Goal: Information Seeking & Learning: Check status

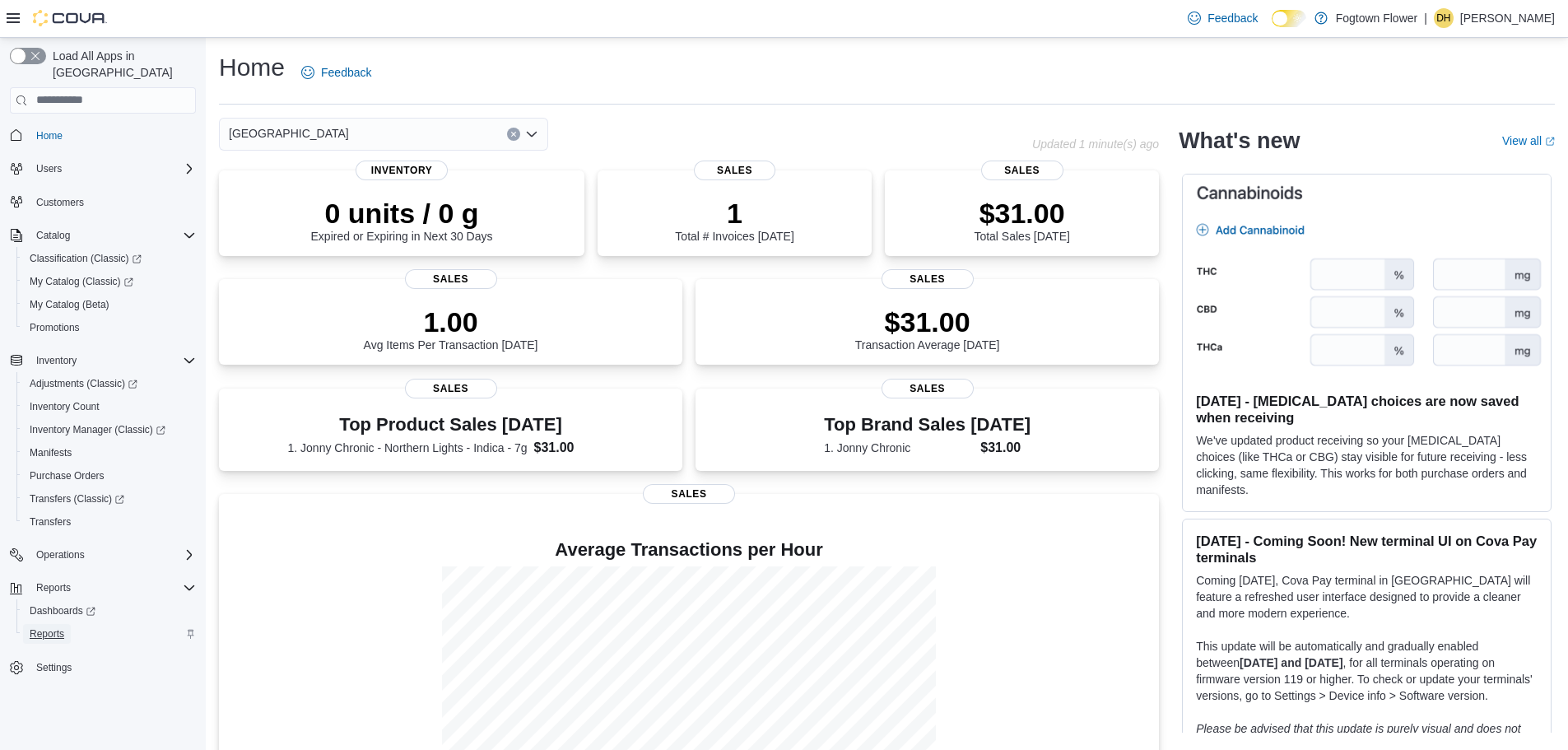
click at [52, 627] on span "Reports" at bounding box center [46, 633] width 34 height 13
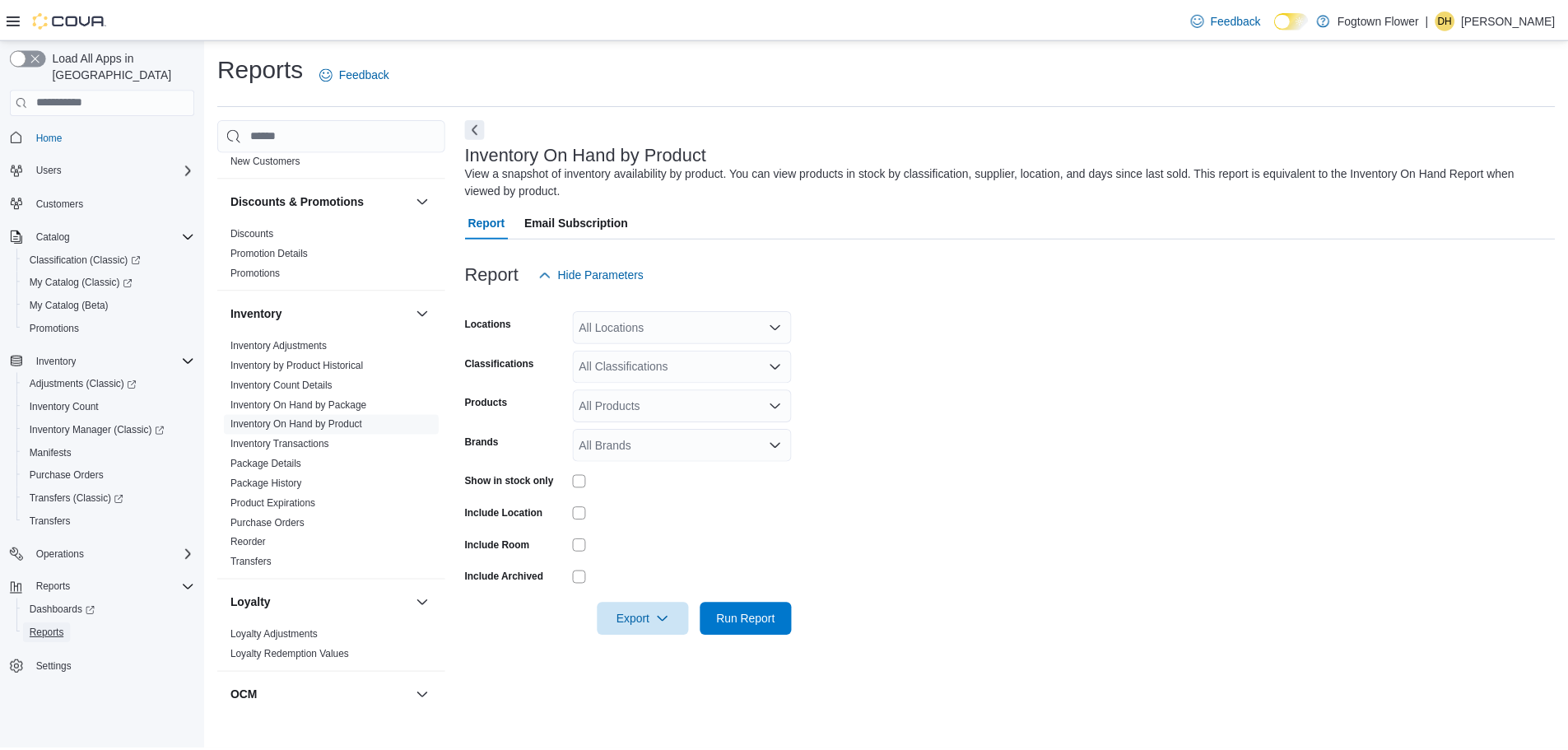
scroll to position [412, 0]
click at [254, 564] on link "Transfers" at bounding box center [253, 562] width 41 height 11
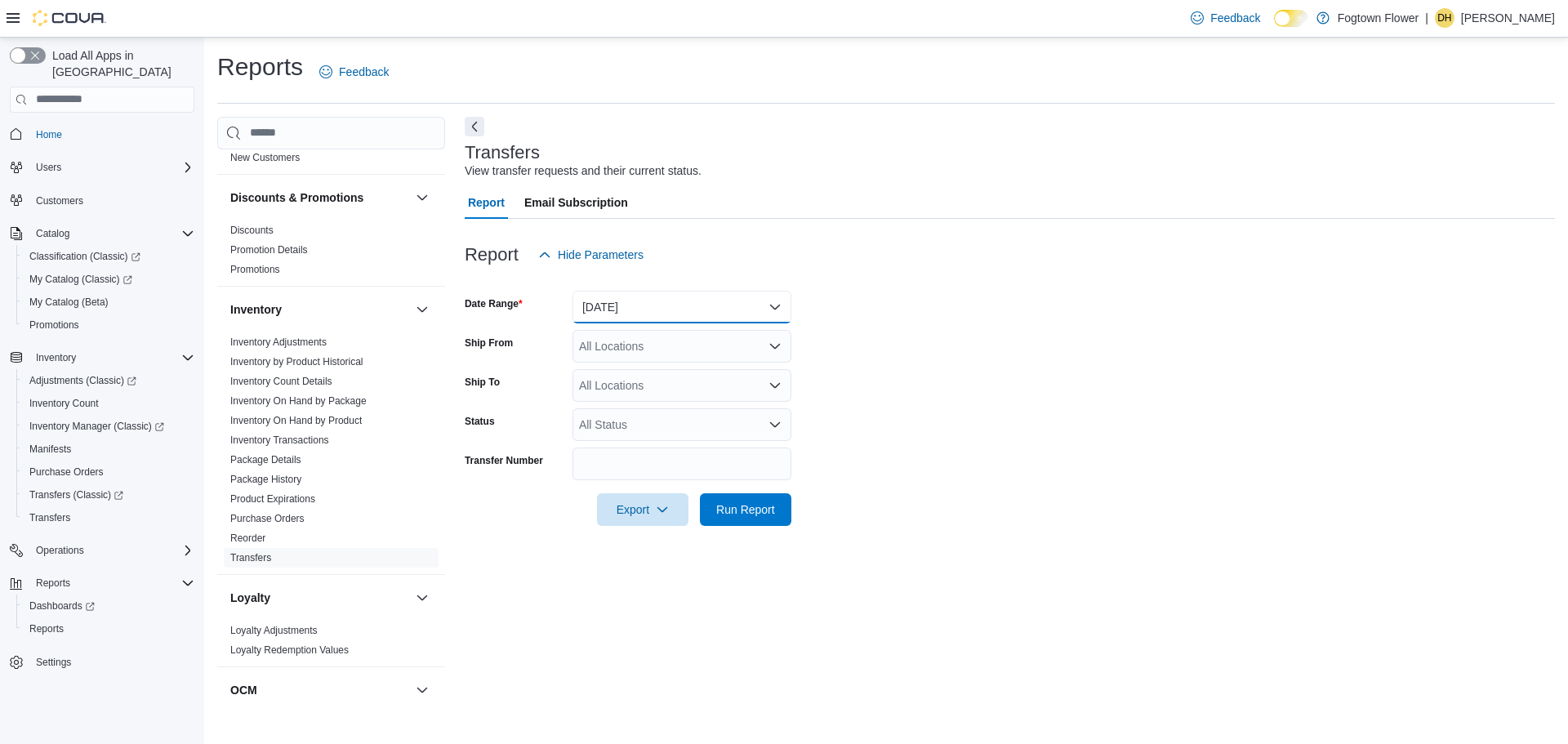
click at [623, 300] on button "[DATE]" at bounding box center [681, 307] width 219 height 32
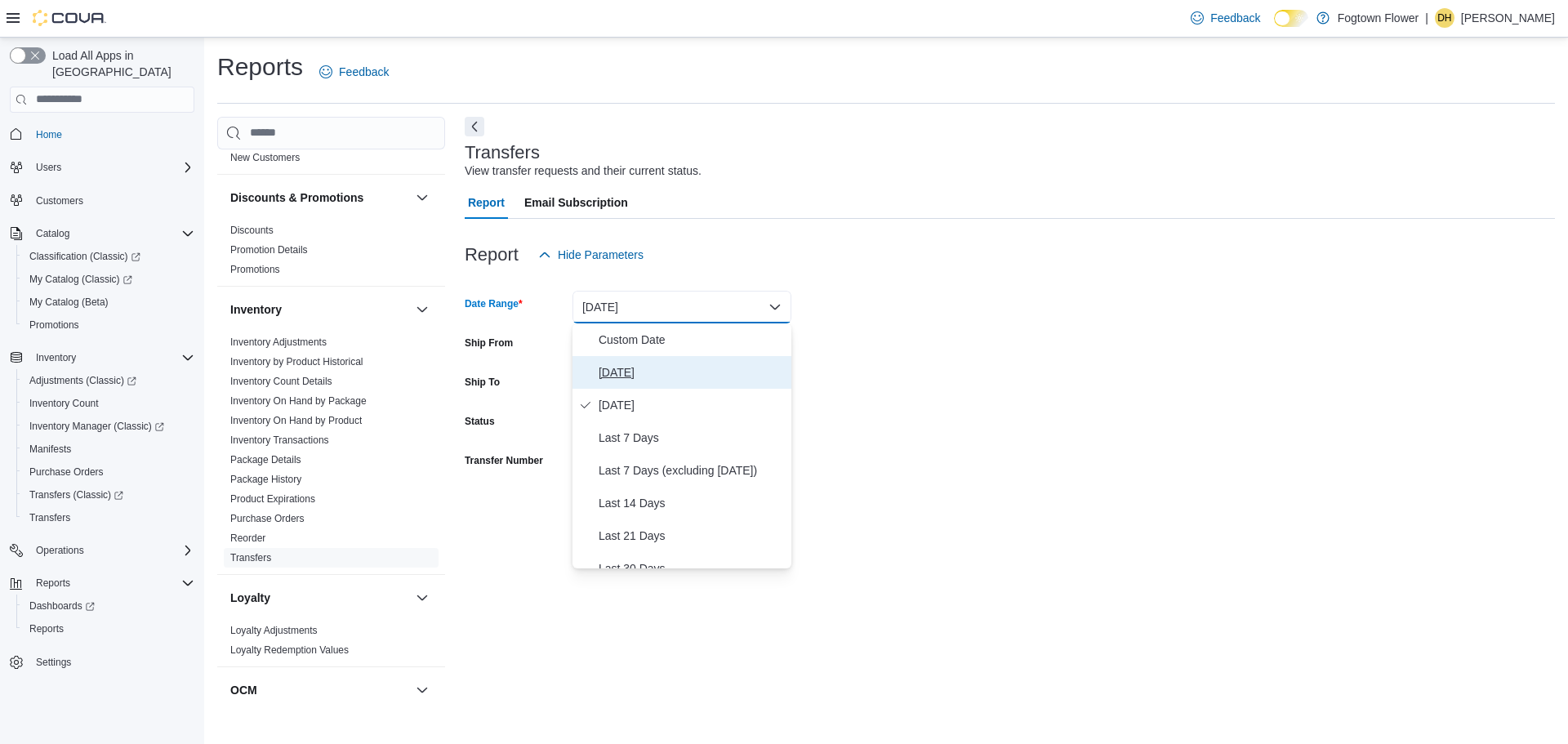
click at [622, 366] on span "[DATE]" at bounding box center [691, 372] width 186 height 20
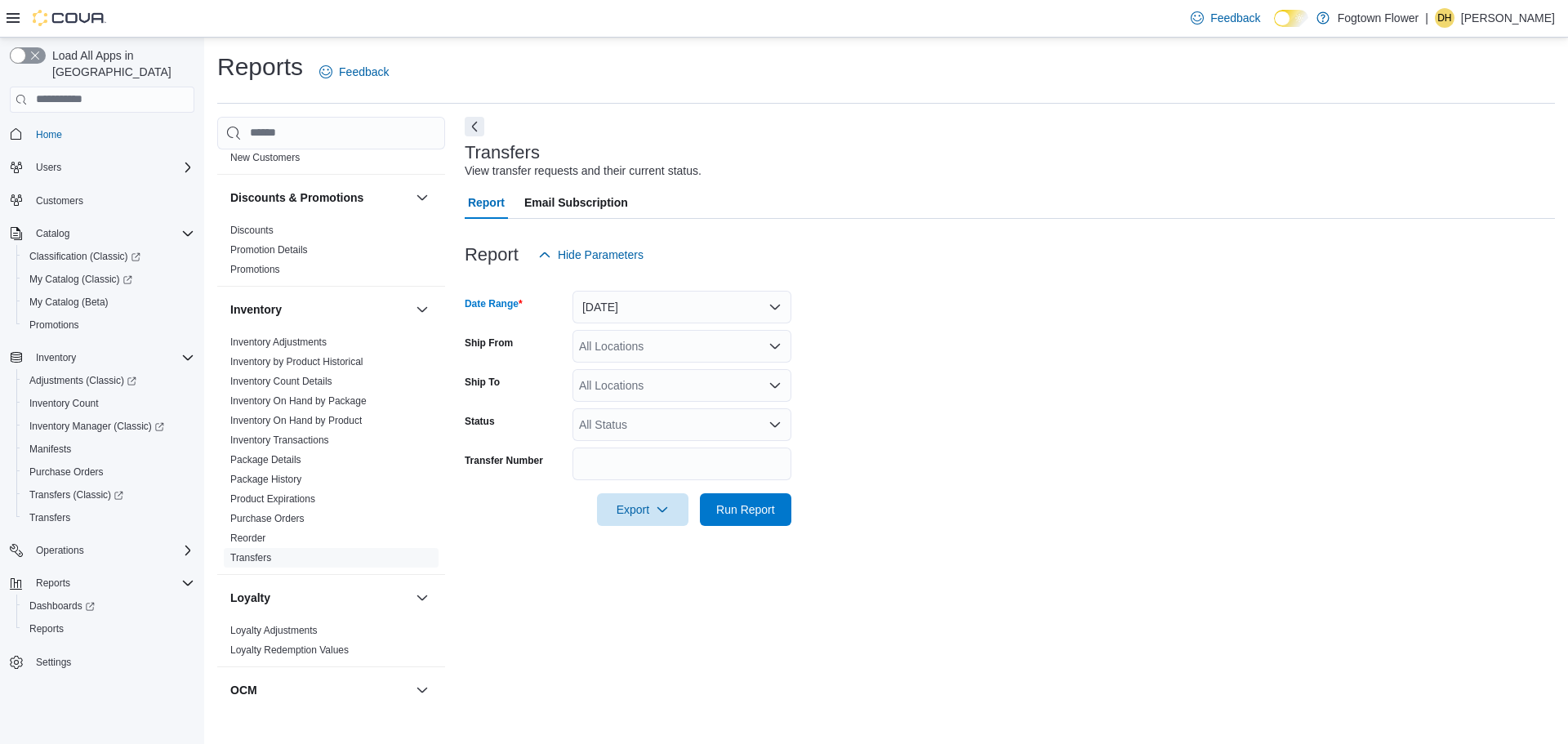
click at [618, 353] on div "All Locations" at bounding box center [681, 346] width 219 height 32
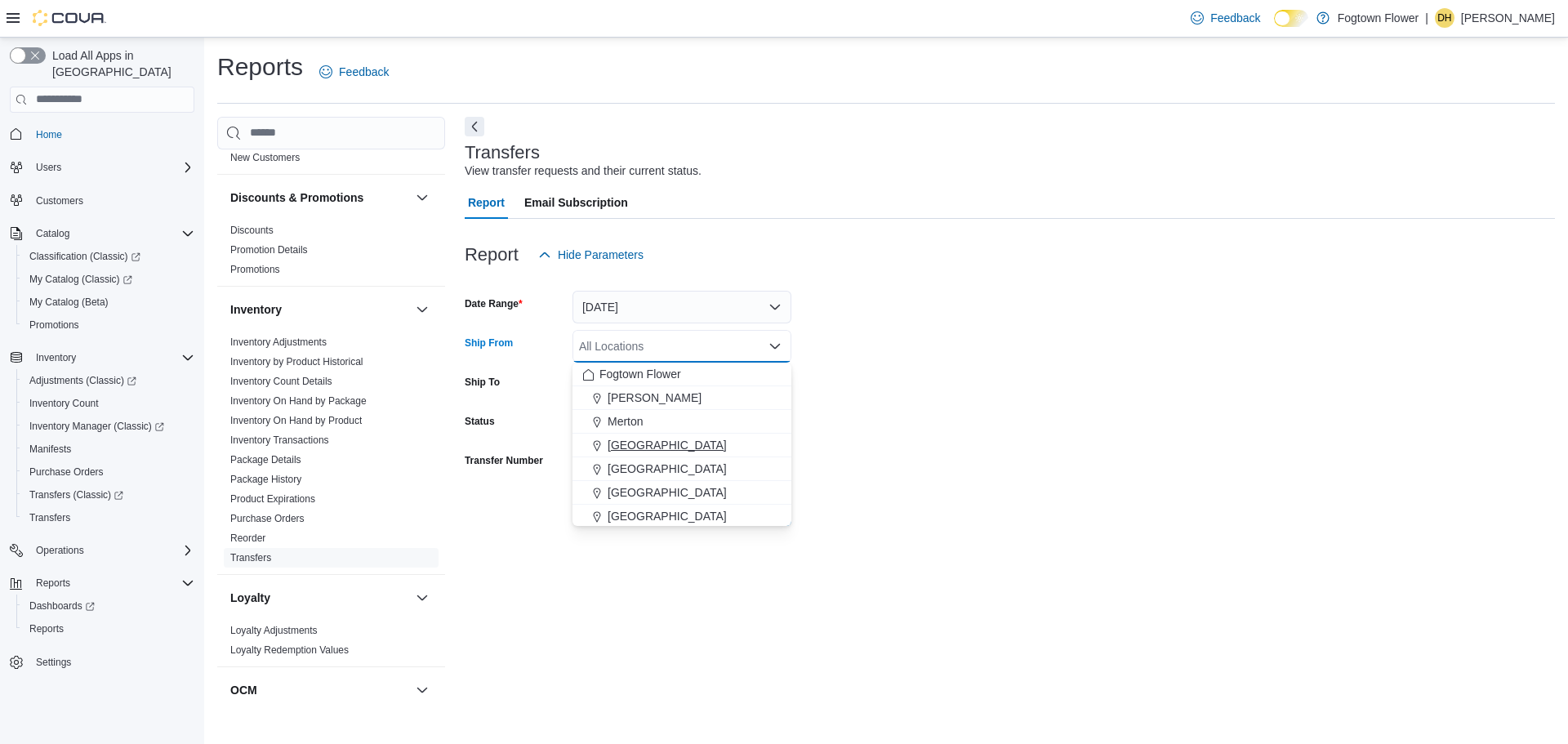
click at [641, 443] on span "[GEOGRAPHIC_DATA]" at bounding box center [668, 444] width 119 height 16
click at [941, 411] on form "Date Range [DATE] Ship From [GEOGRAPHIC_DATA] Combo box. Selected. [GEOGRAPHIC_…" at bounding box center [1010, 398] width 1091 height 255
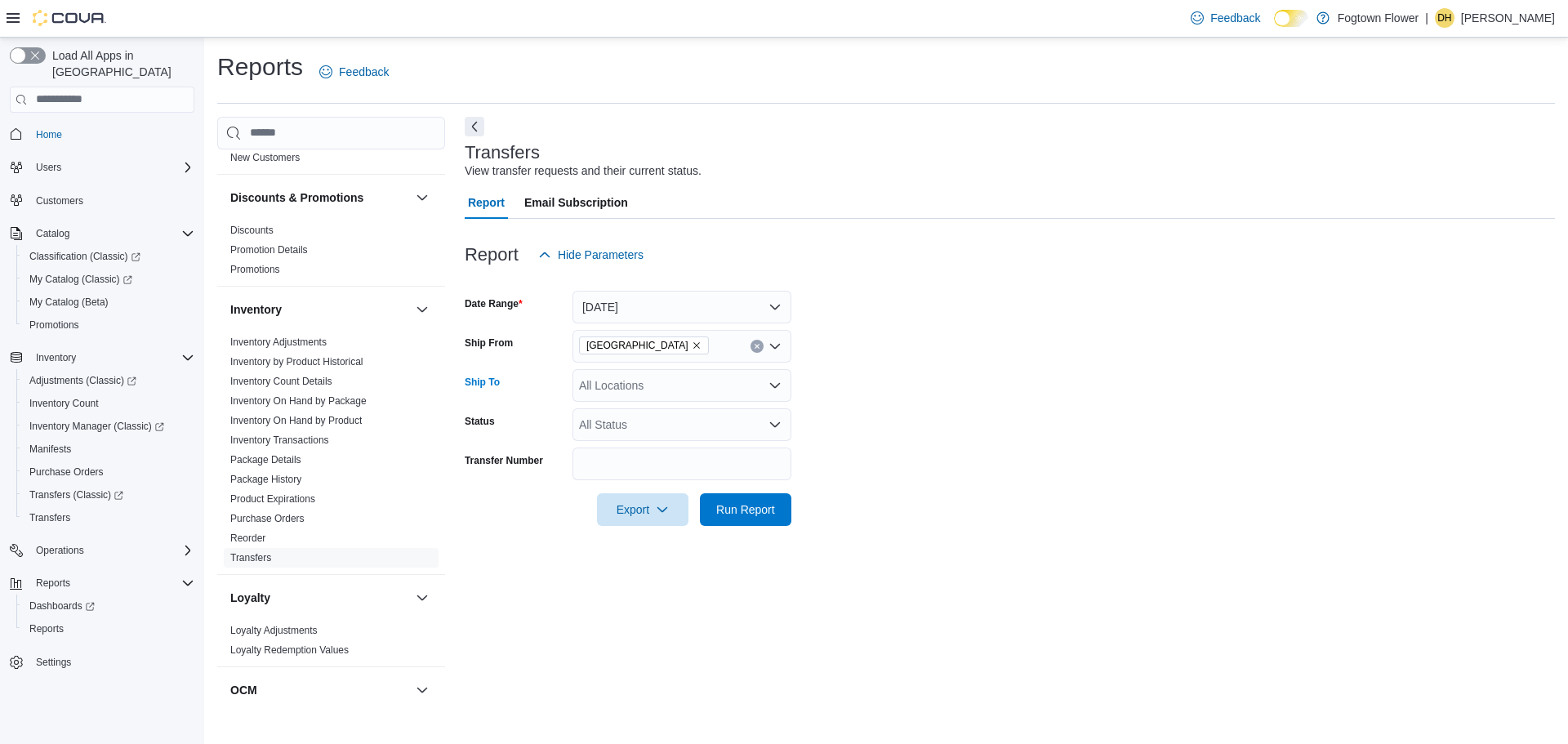
click at [622, 372] on div "All Locations" at bounding box center [681, 385] width 219 height 32
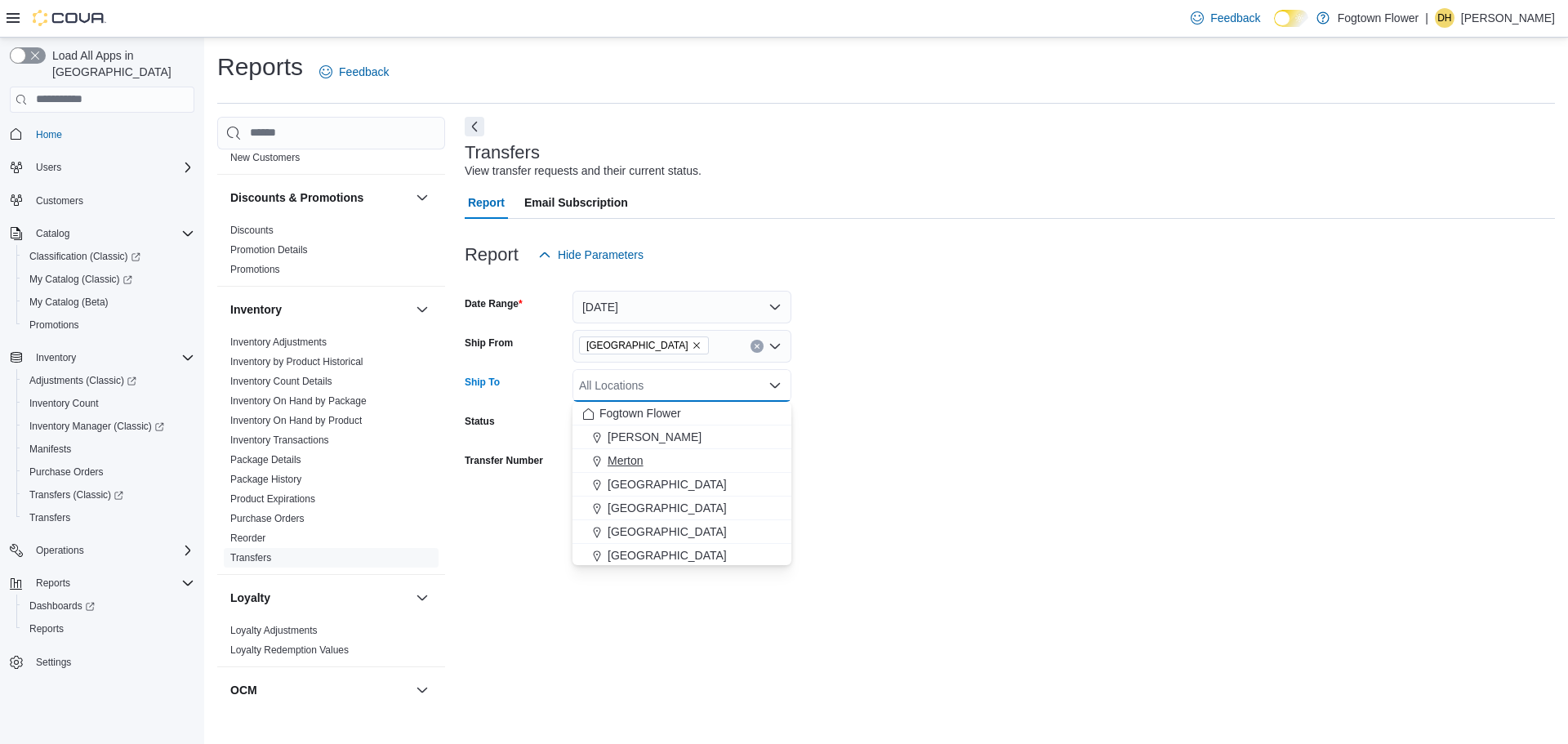
click at [627, 457] on span "Merton" at bounding box center [626, 460] width 36 height 16
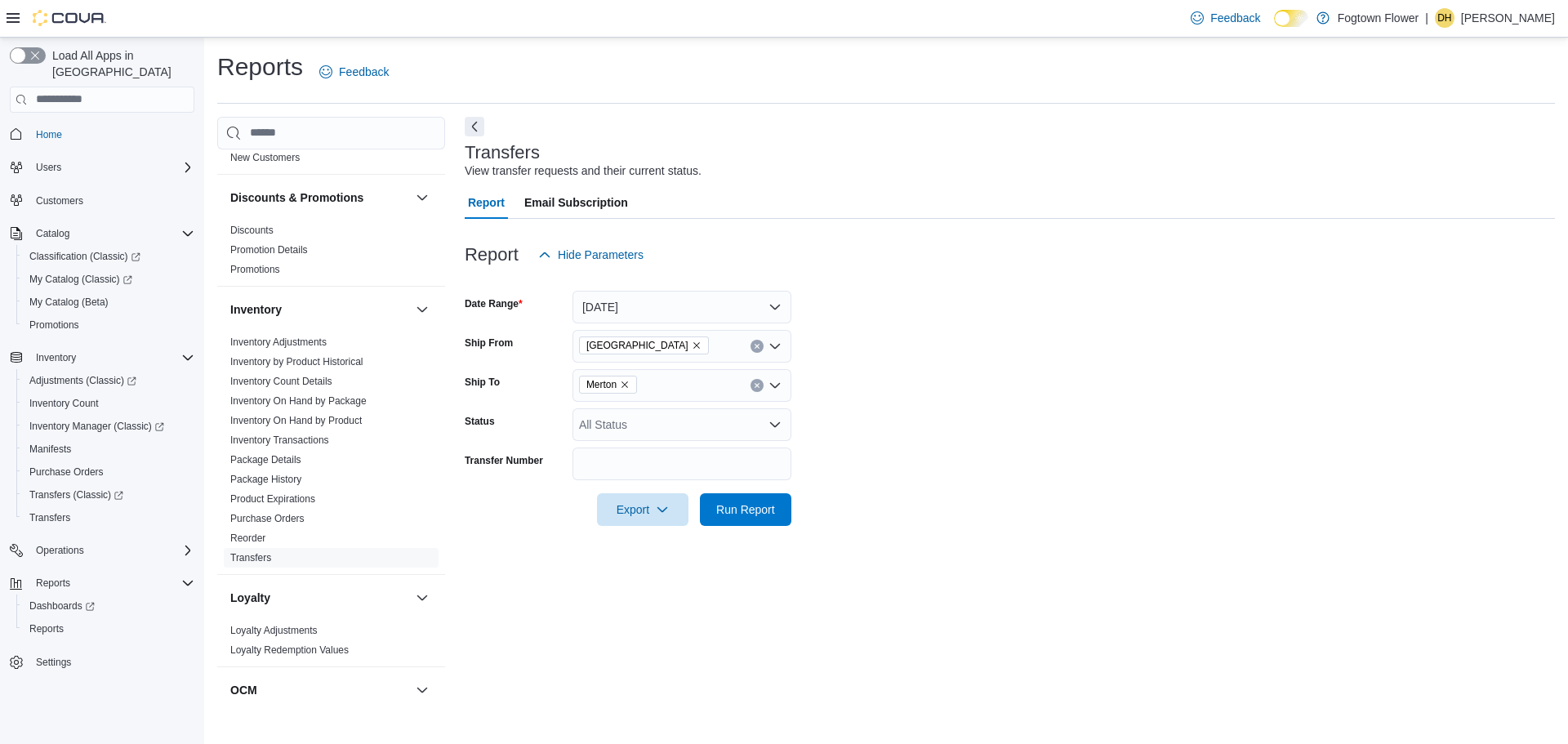
click at [945, 445] on form "Date Range [DATE] Ship From [GEOGRAPHIC_DATA] Ship To [GEOGRAPHIC_DATA] Status …" at bounding box center [1010, 398] width 1091 height 255
click at [767, 507] on span "Run Report" at bounding box center [745, 508] width 59 height 16
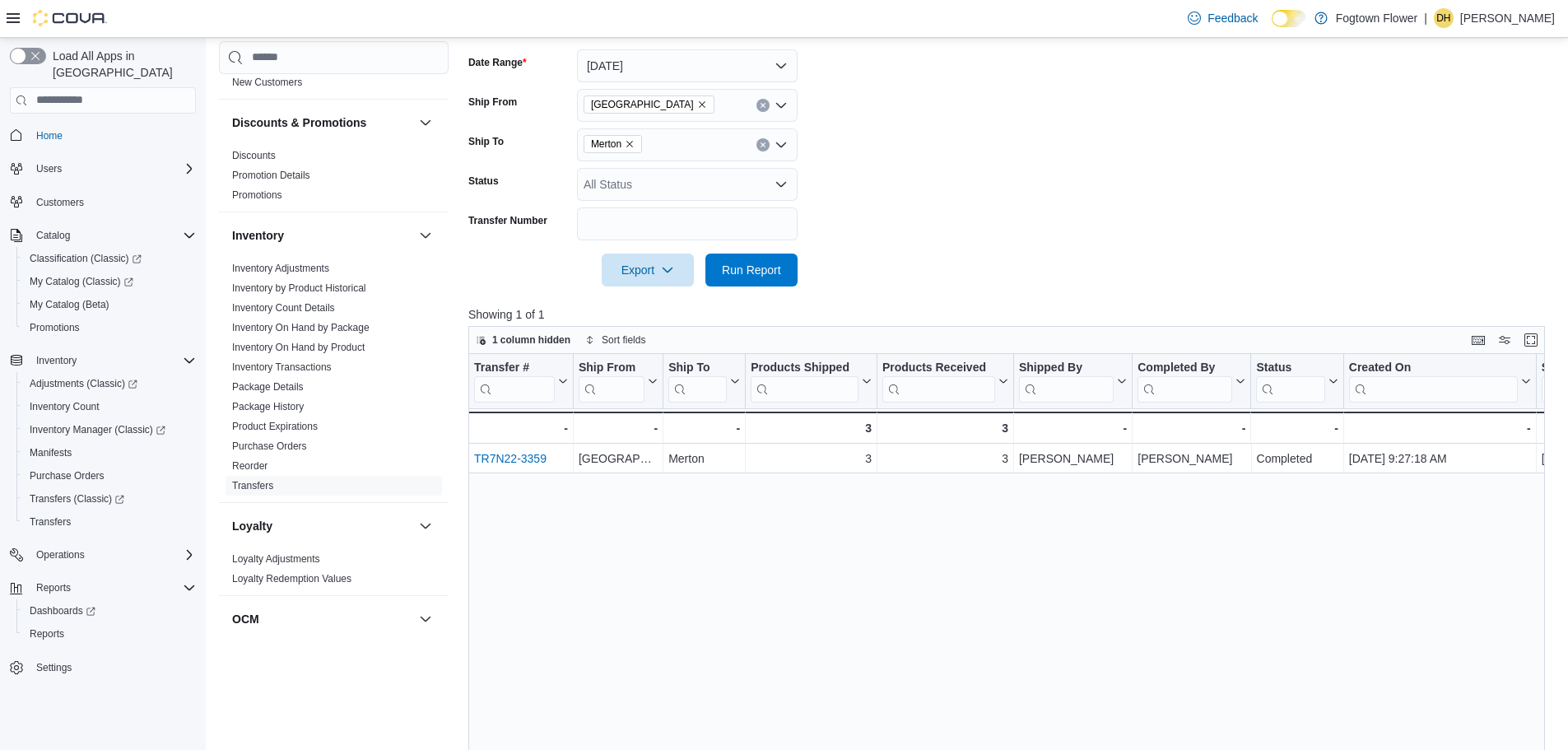
scroll to position [247, 0]
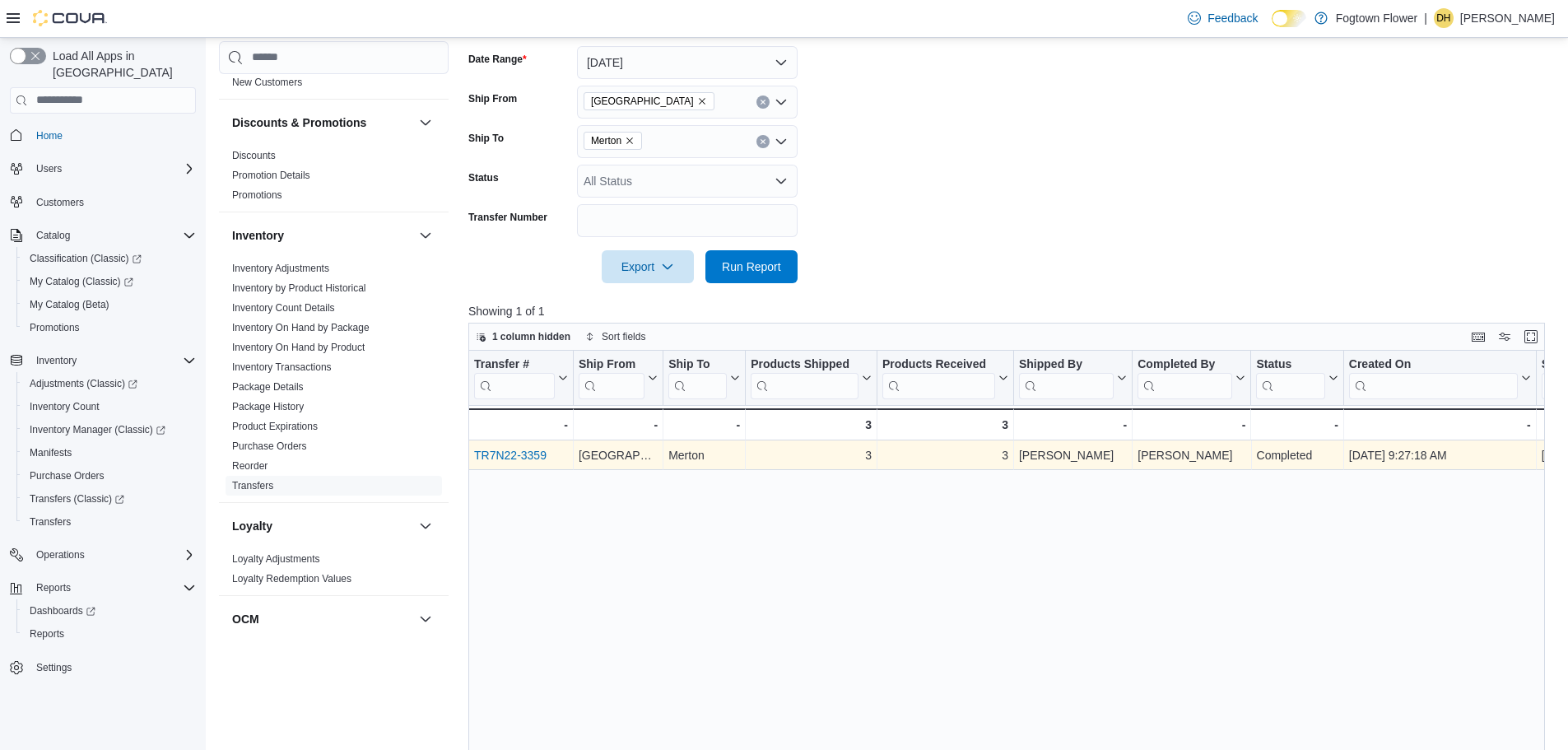
click at [526, 454] on link "TR7N22-3359" at bounding box center [510, 454] width 72 height 13
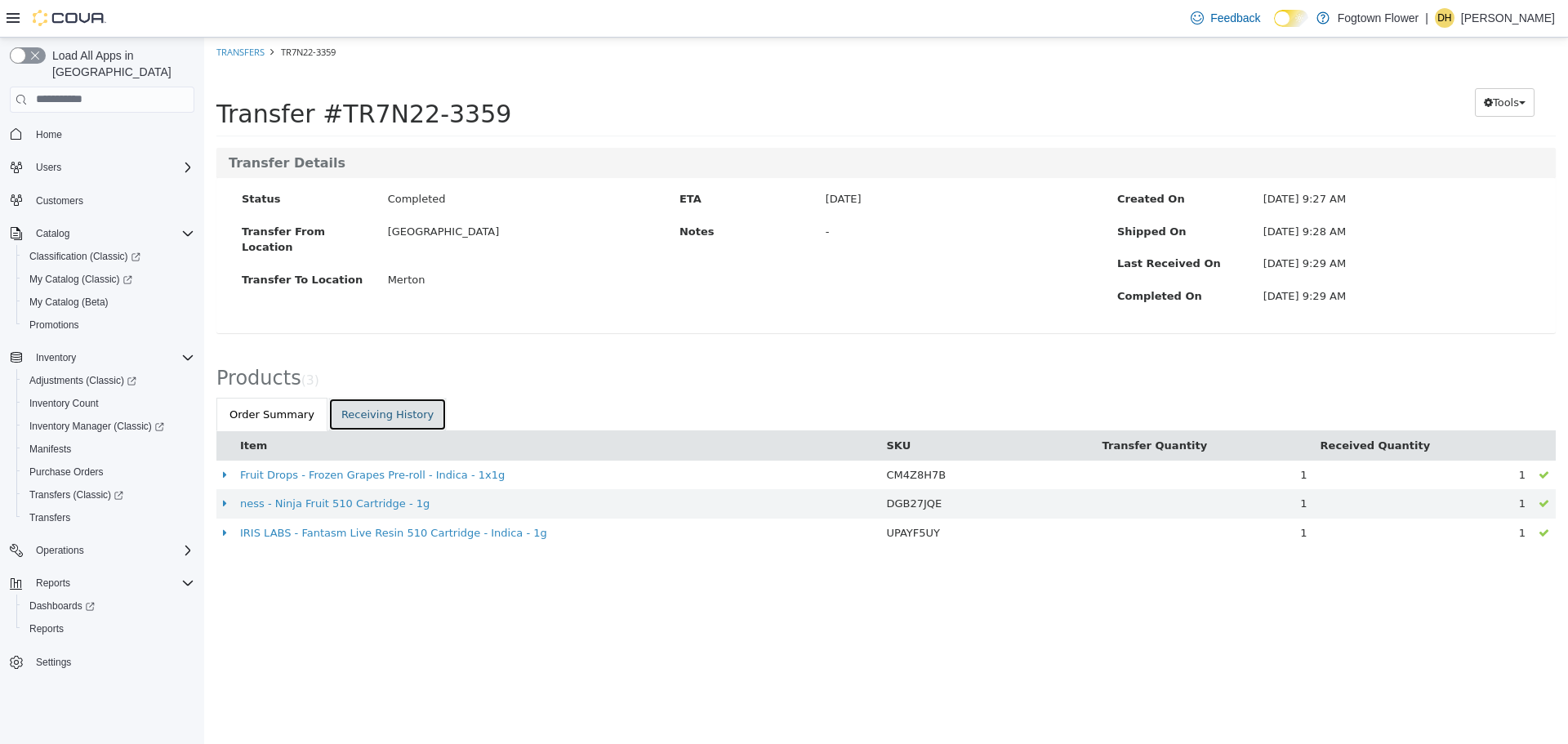
click at [347, 410] on link "Receiving History" at bounding box center [387, 414] width 119 height 34
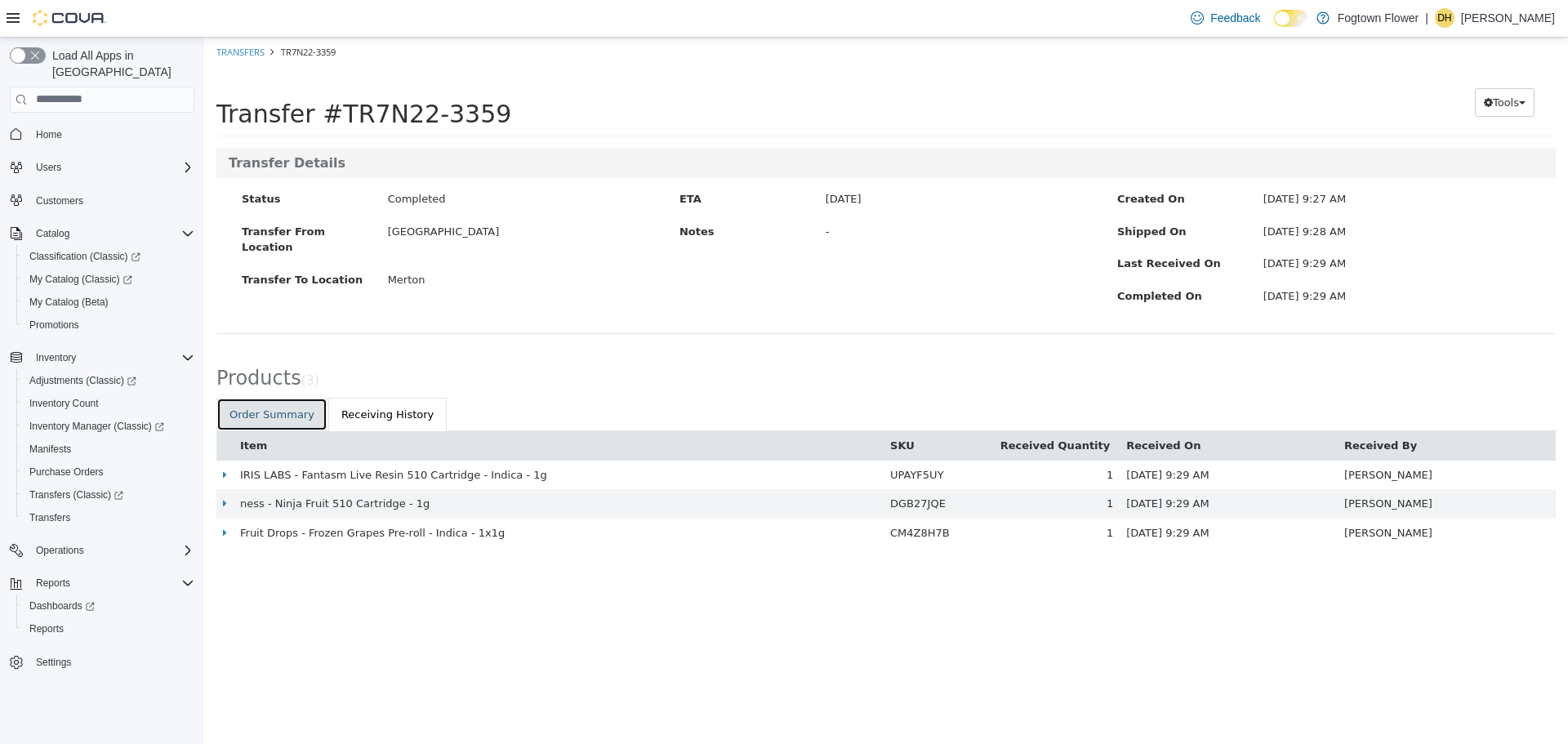
click at [303, 422] on link "Order Summary" at bounding box center [272, 414] width 111 height 34
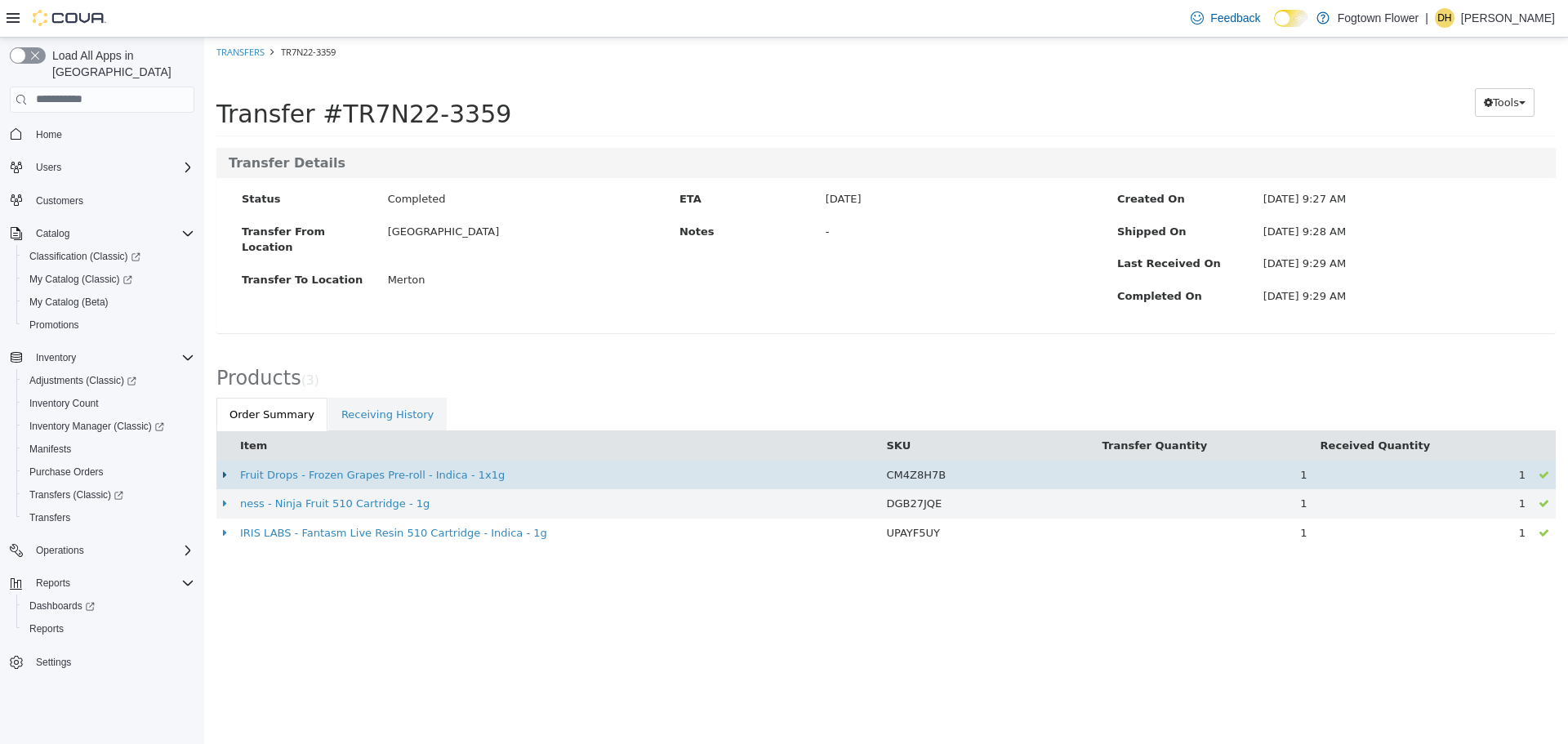
click at [223, 473] on icon at bounding box center [225, 474] width 4 height 10
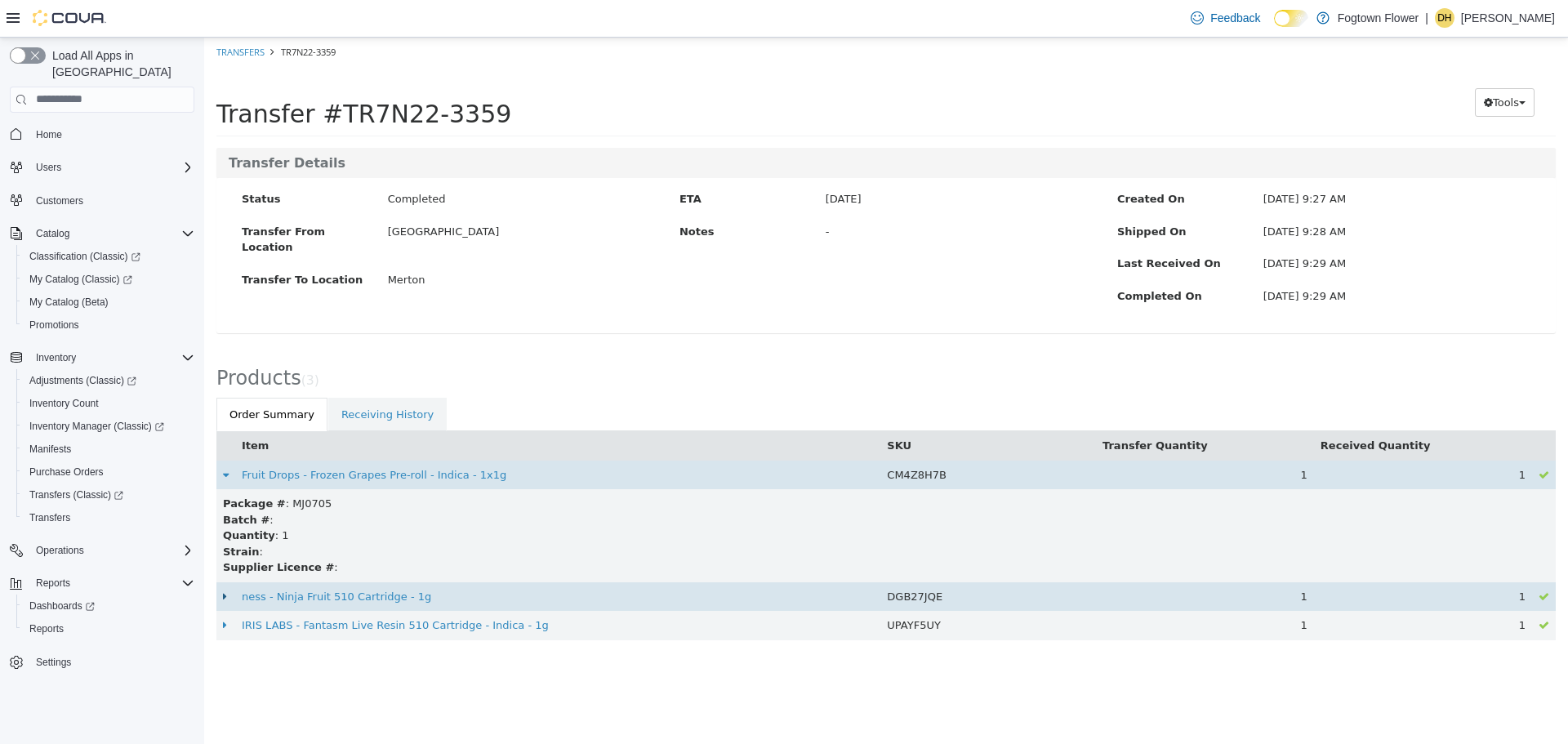
click at [224, 595] on icon at bounding box center [225, 596] width 4 height 10
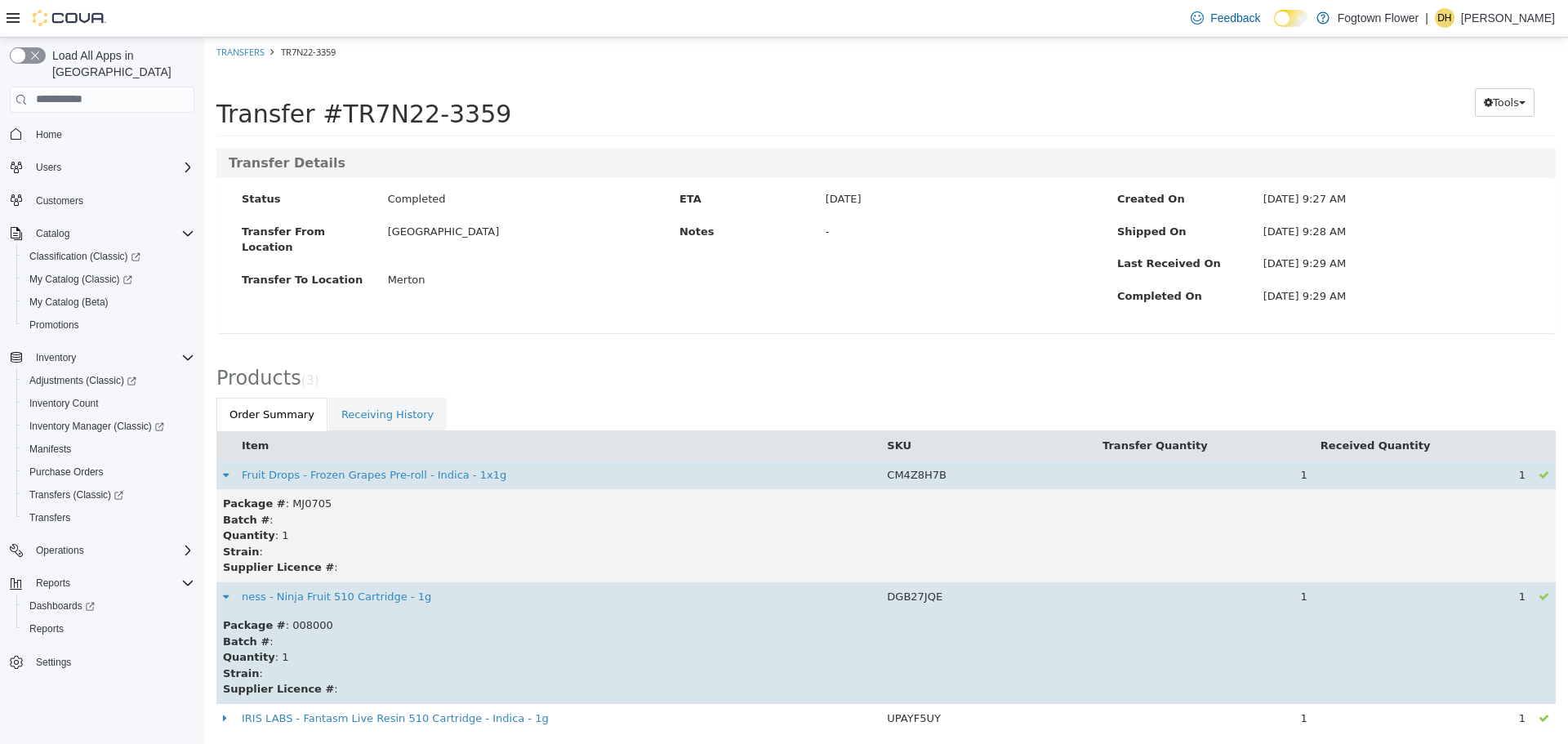
scroll to position [8, 0]
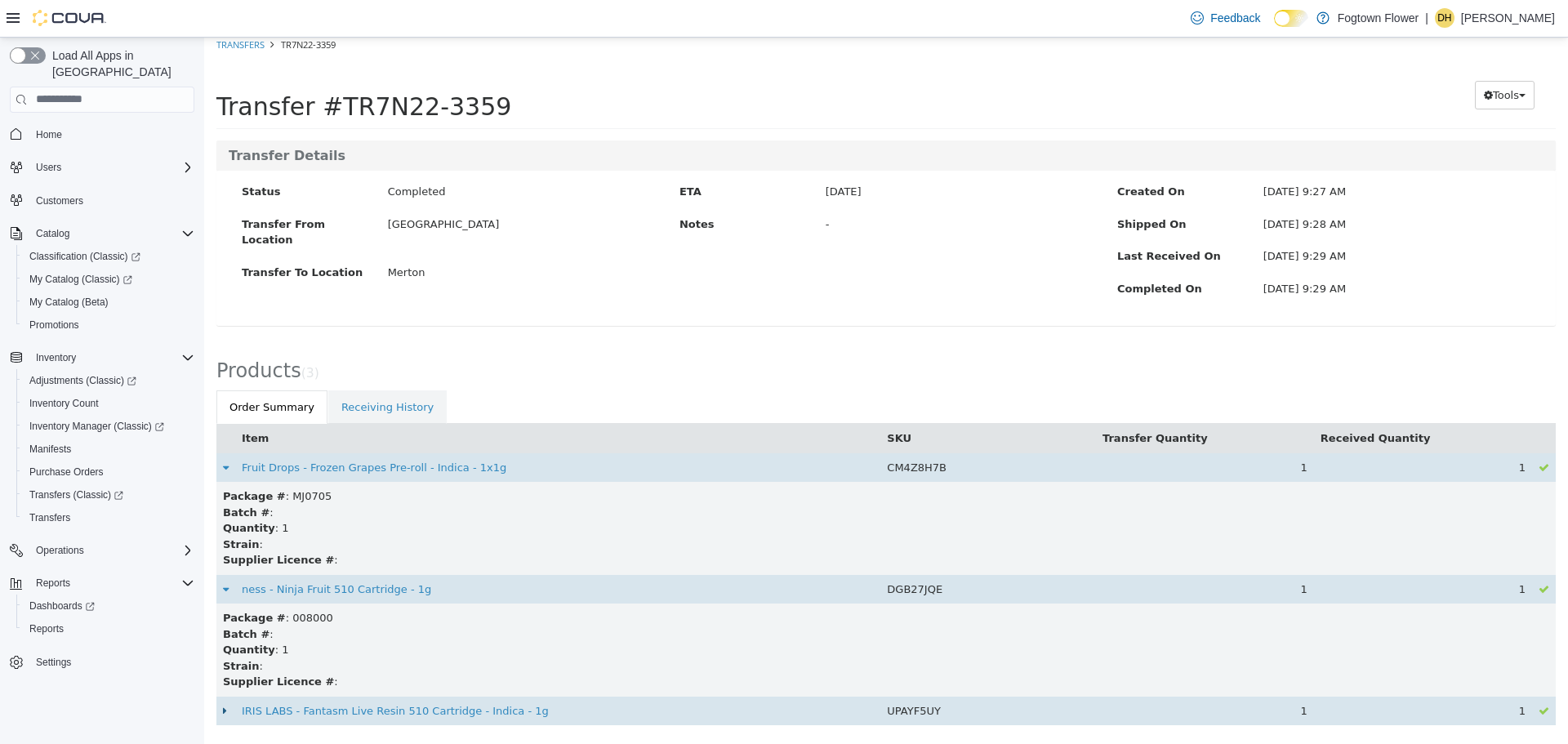
click at [223, 711] on icon at bounding box center [225, 710] width 4 height 10
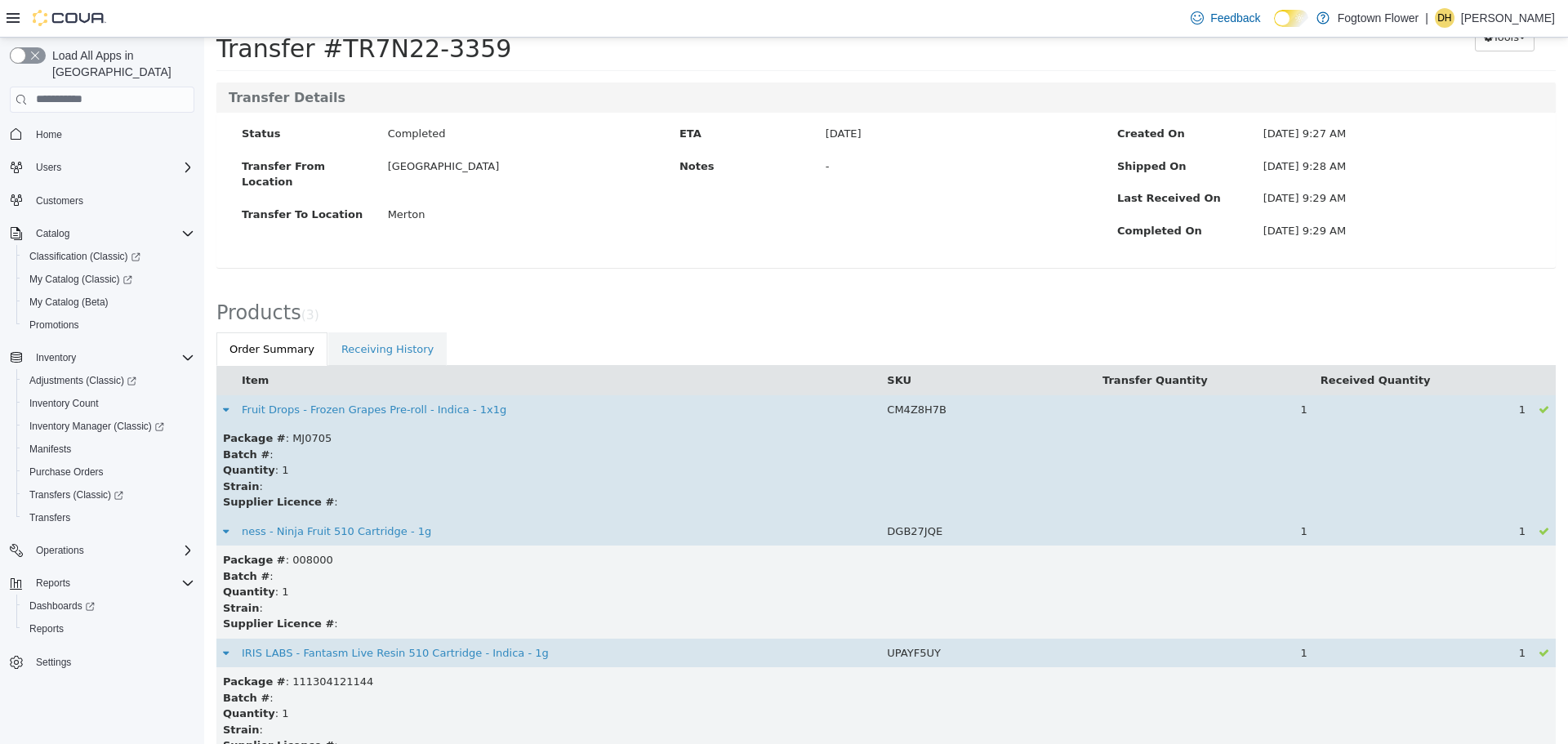
scroll to position [101, 0]
